Goal: Information Seeking & Learning: Find specific fact

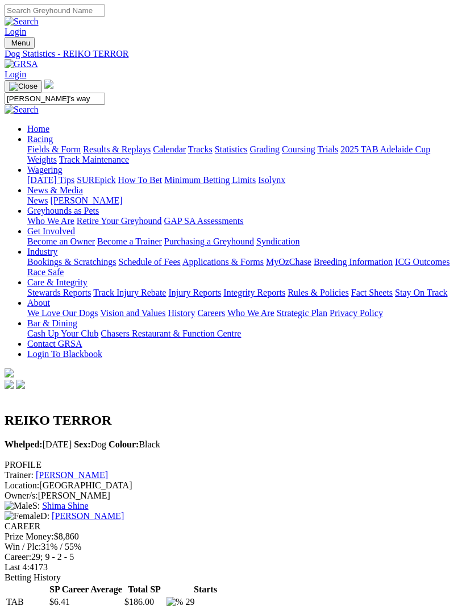
type input "Kasey’s way"
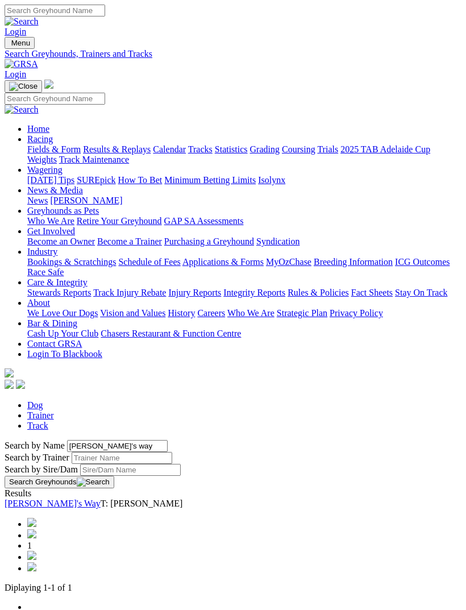
click at [97, 499] on link "[PERSON_NAME]'s Way" at bounding box center [53, 504] width 96 height 10
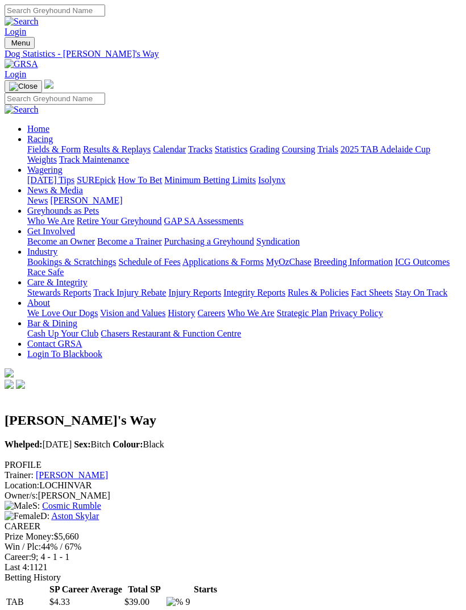
click at [9, 45] on img "Toggle navigation" at bounding box center [9, 45] width 0 height 0
click at [100, 93] on input "Search" at bounding box center [55, 99] width 101 height 12
type input "Smoky chipotle"
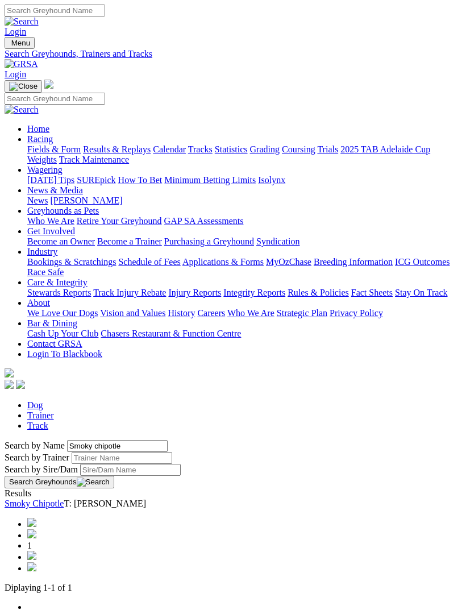
click at [64, 499] on link "Smoky Chipotle" at bounding box center [34, 504] width 59 height 10
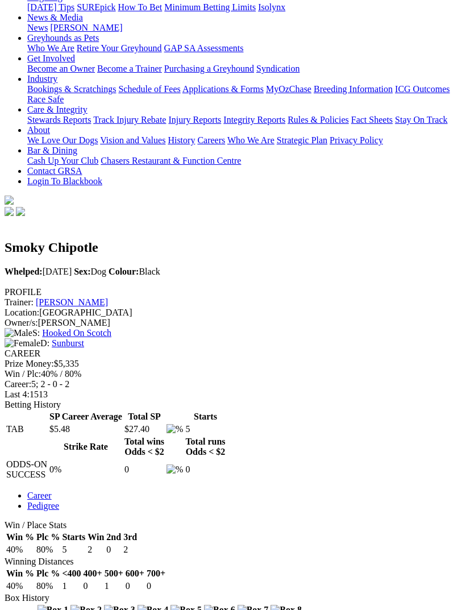
scroll to position [482, 0]
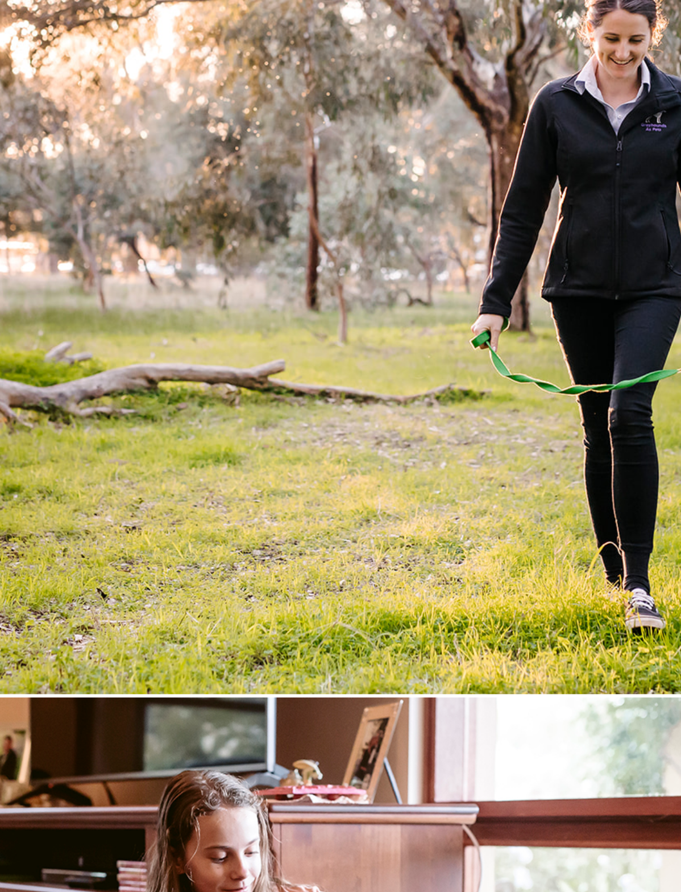
scroll to position [745, 52]
